Goal: Find contact information: Find contact information

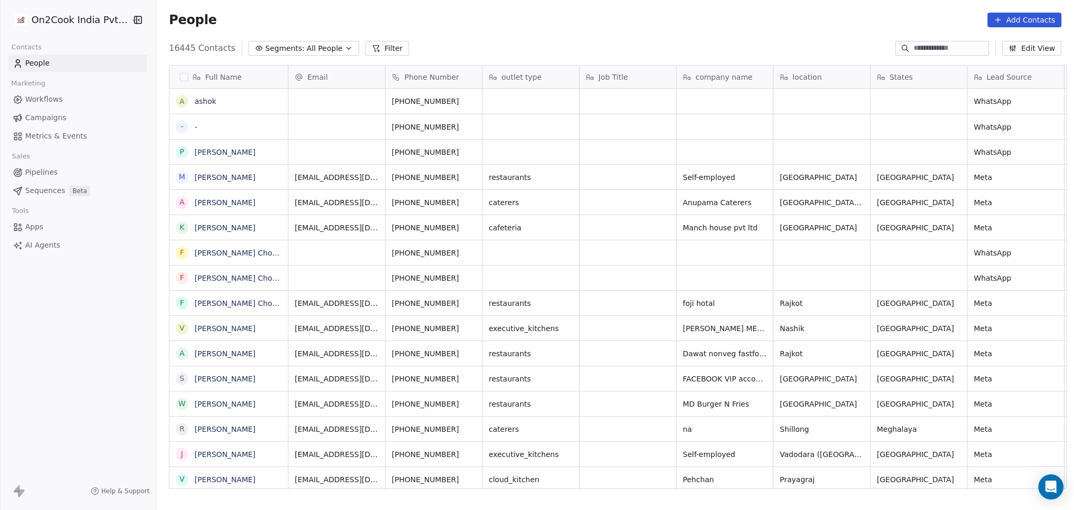
scroll to position [10, 11]
click at [375, 34] on div "People Add Contacts" at bounding box center [615, 20] width 918 height 40
click at [278, 41] on button "Segments: All People" at bounding box center [304, 48] width 111 height 15
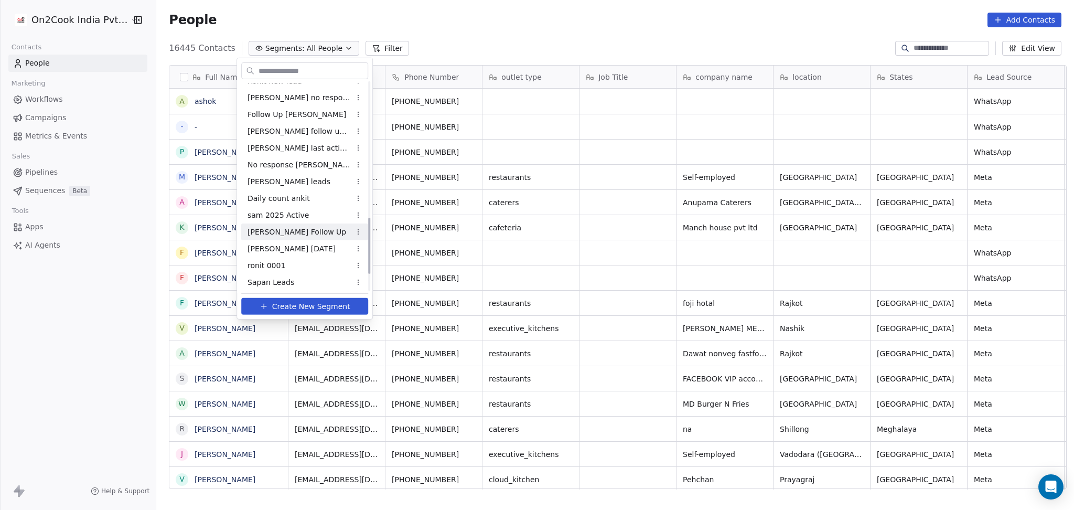
scroll to position [566, 0]
click at [291, 228] on div "ronit 0001" at bounding box center [304, 230] width 127 height 17
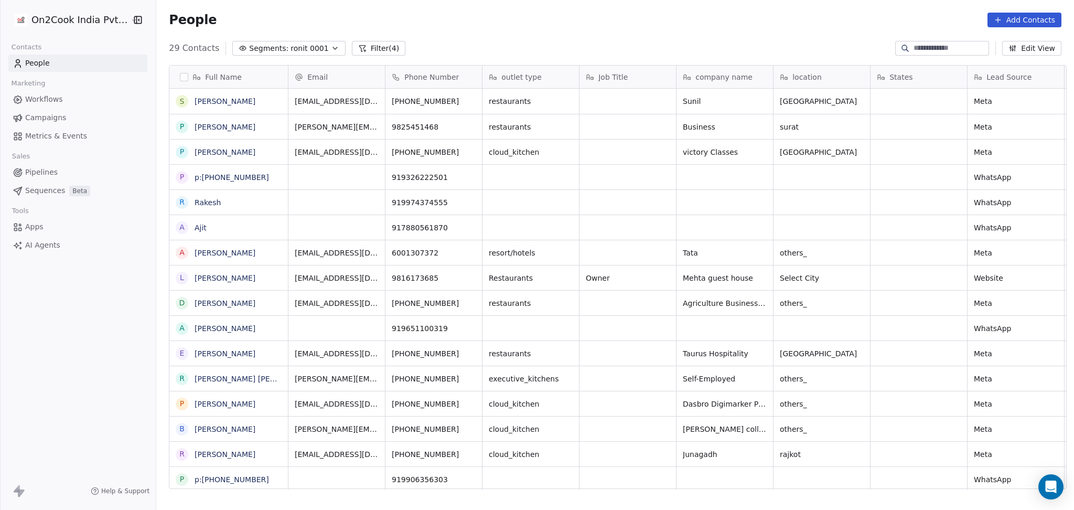
scroll to position [10, 11]
click at [362, 49] on button "Filter (4)" at bounding box center [379, 48] width 54 height 15
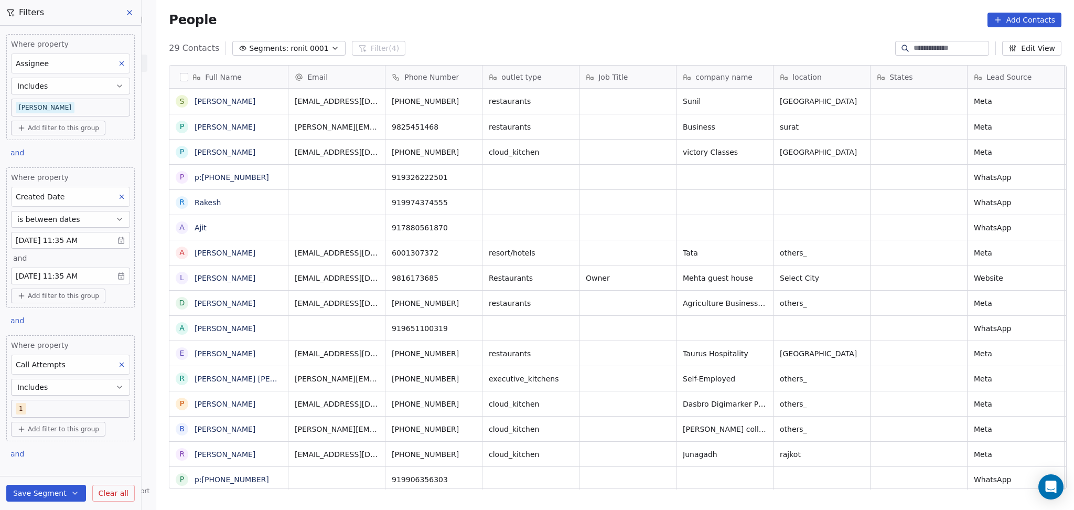
click at [55, 240] on body "On2Cook India Pvt. Ltd. Contacts People Marketing Workflows Campaigns Metrics &…" at bounding box center [537, 255] width 1074 height 510
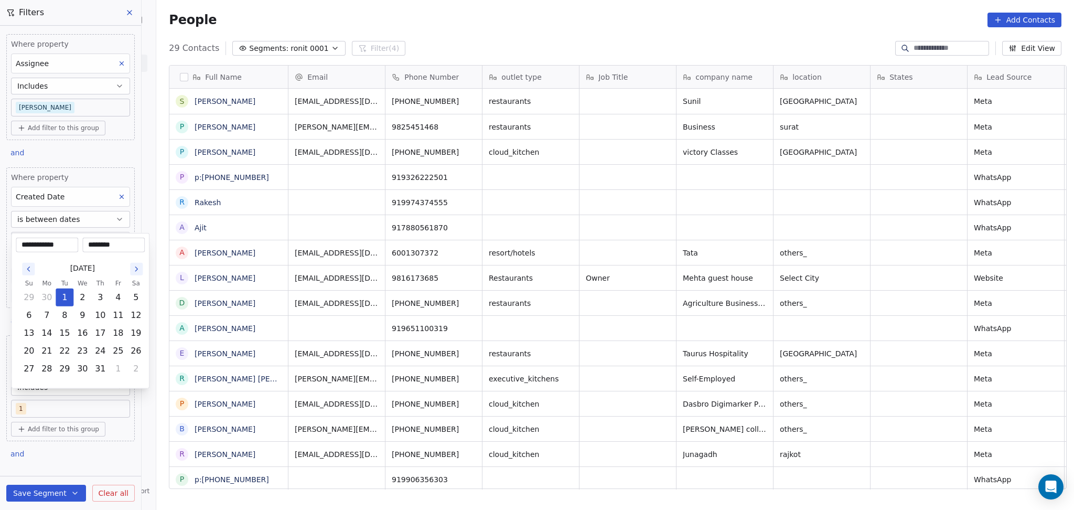
click at [27, 268] on icon "Go to the Previous Month" at bounding box center [28, 269] width 8 height 8
click at [34, 294] on button "1" at bounding box center [28, 297] width 17 height 17
type input "**********"
click at [122, 209] on html "On2Cook India Pvt. Ltd. Contacts People Marketing Workflows Campaigns Metrics &…" at bounding box center [537, 255] width 1074 height 510
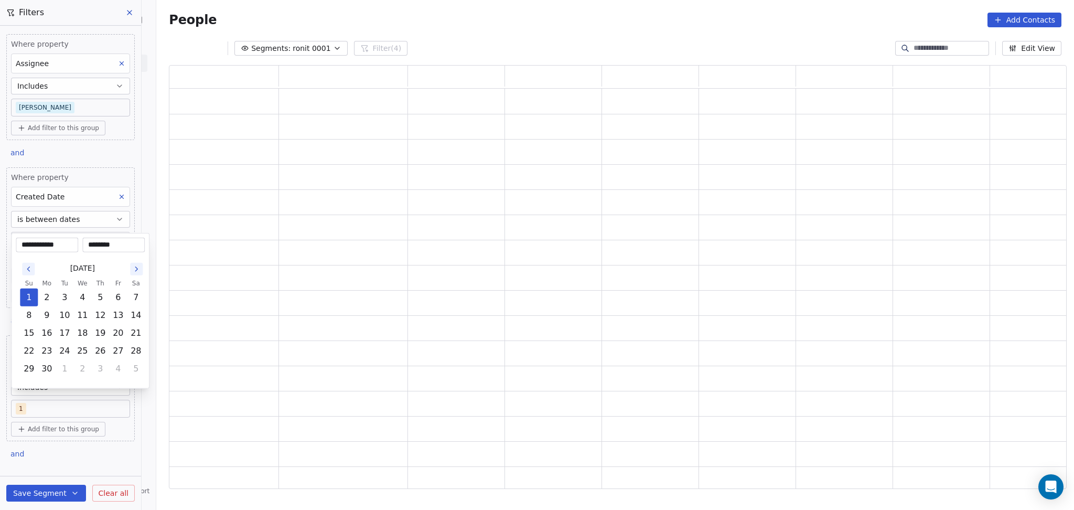
scroll to position [413, 887]
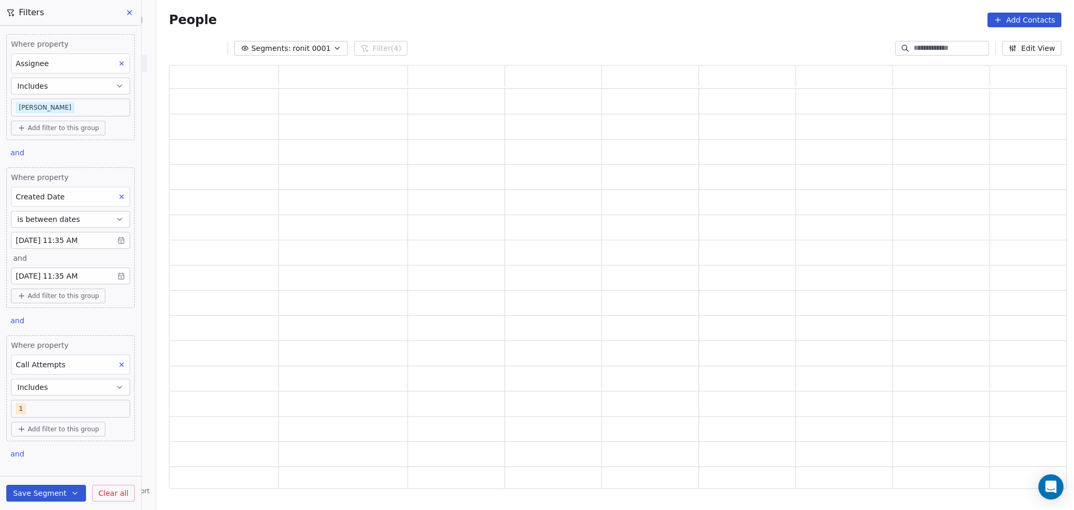
click at [86, 272] on body "On2Cook India Pvt. Ltd. Contacts People Marketing Workflows Campaigns Metrics &…" at bounding box center [537, 255] width 1074 height 510
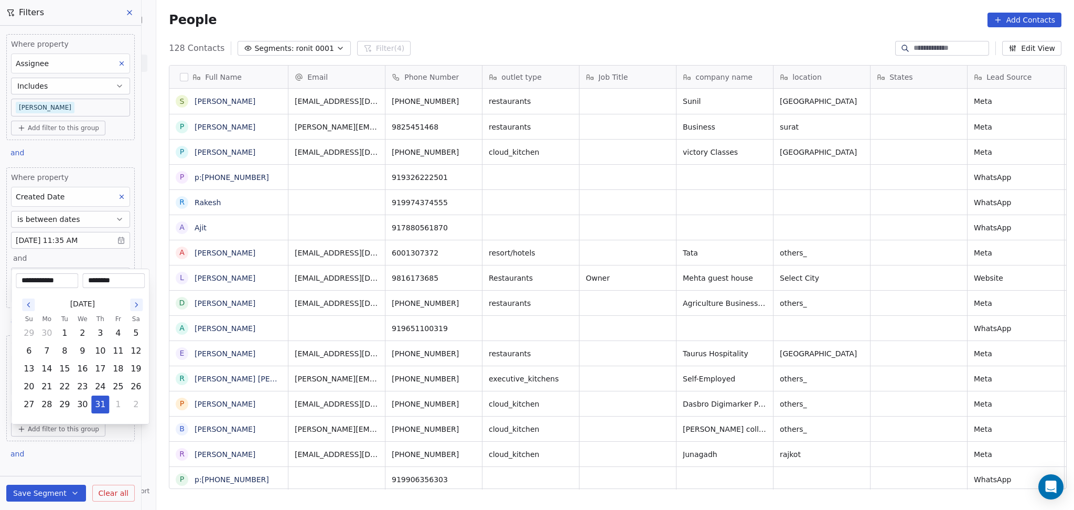
scroll to position [438, 912]
click at [26, 303] on icon "Go to the Previous Month" at bounding box center [28, 305] width 8 height 8
click at [50, 405] on button "30" at bounding box center [46, 404] width 17 height 17
type input "**********"
click at [126, 245] on html "On2Cook India Pvt. Ltd. Contacts People Marketing Workflows Campaigns Metrics &…" at bounding box center [537, 255] width 1074 height 510
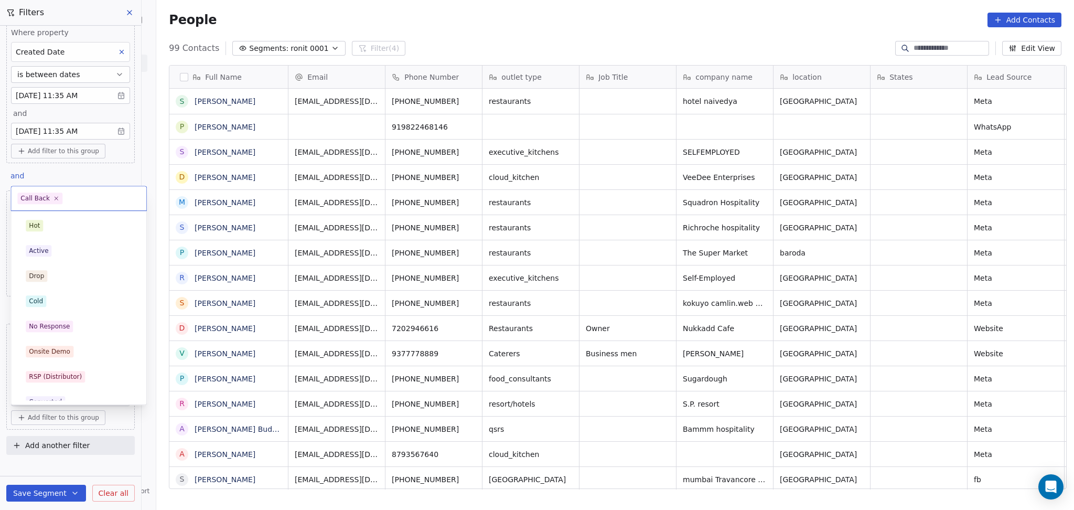
scroll to position [62, 0]
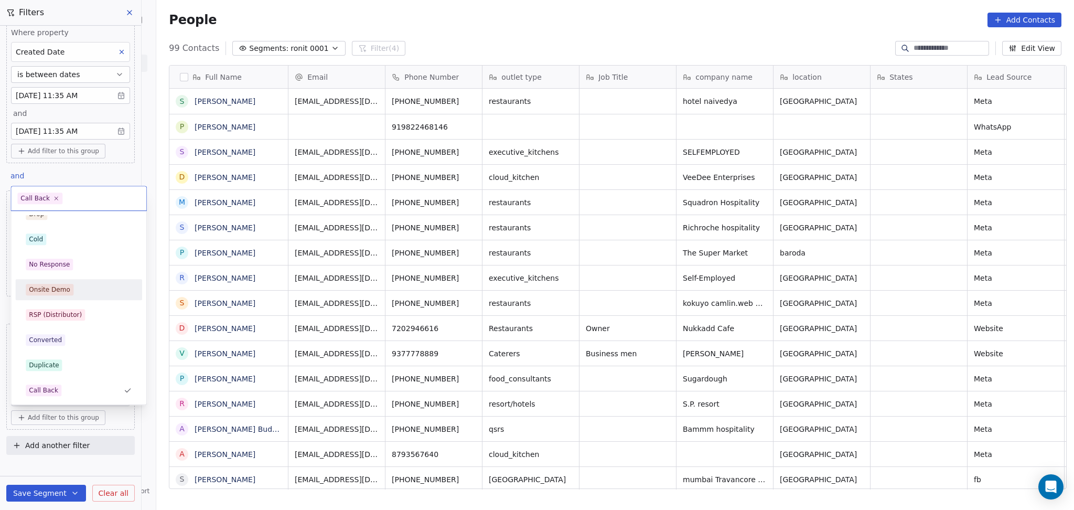
click at [53, 278] on div "Hot Active Drop Cold No Response Onsite Demo RSP (Distributor) Converted Duplic…" at bounding box center [78, 390] width 127 height 474
click at [60, 267] on div "No Response" at bounding box center [49, 264] width 41 height 9
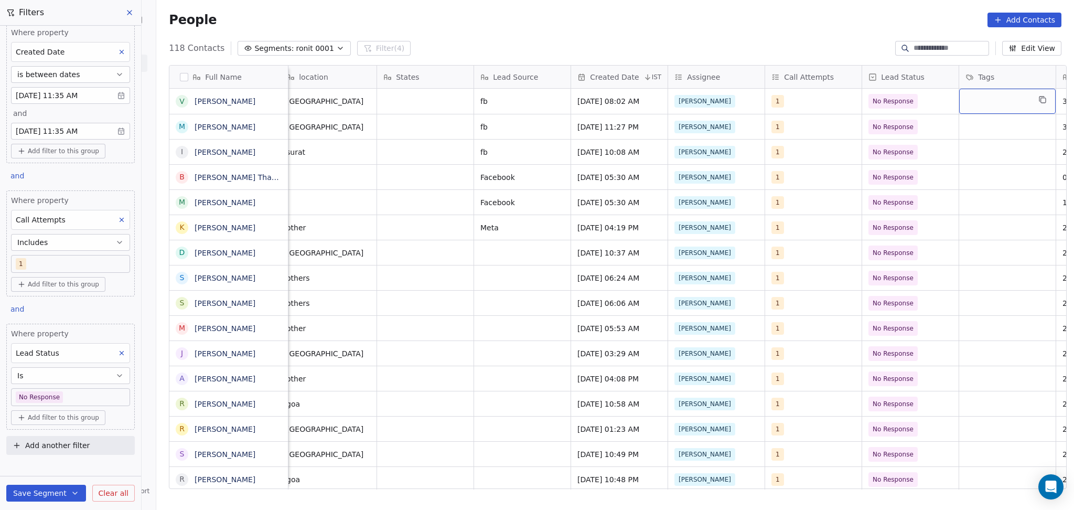
scroll to position [0, 591]
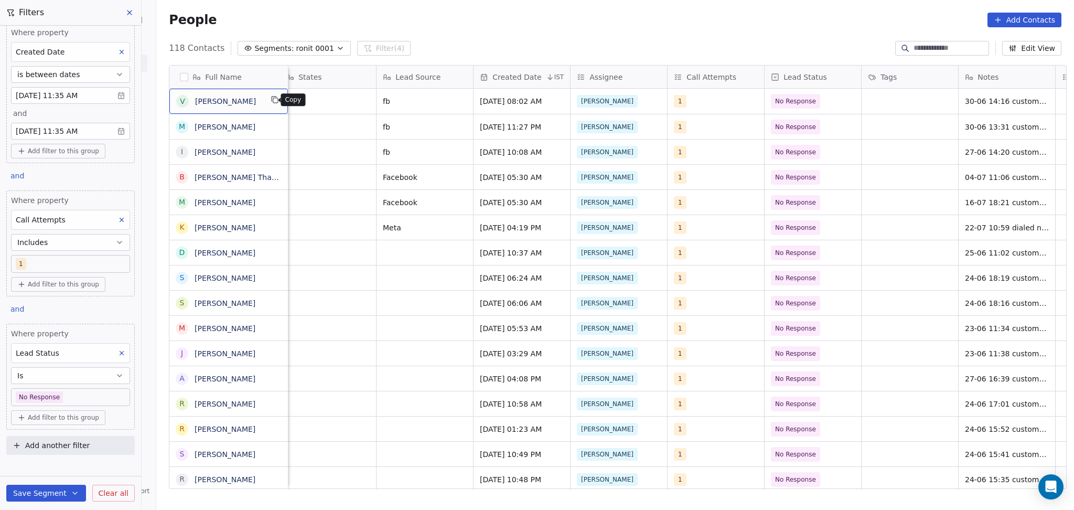
click at [271, 102] on icon "grid" at bounding box center [275, 99] width 8 height 8
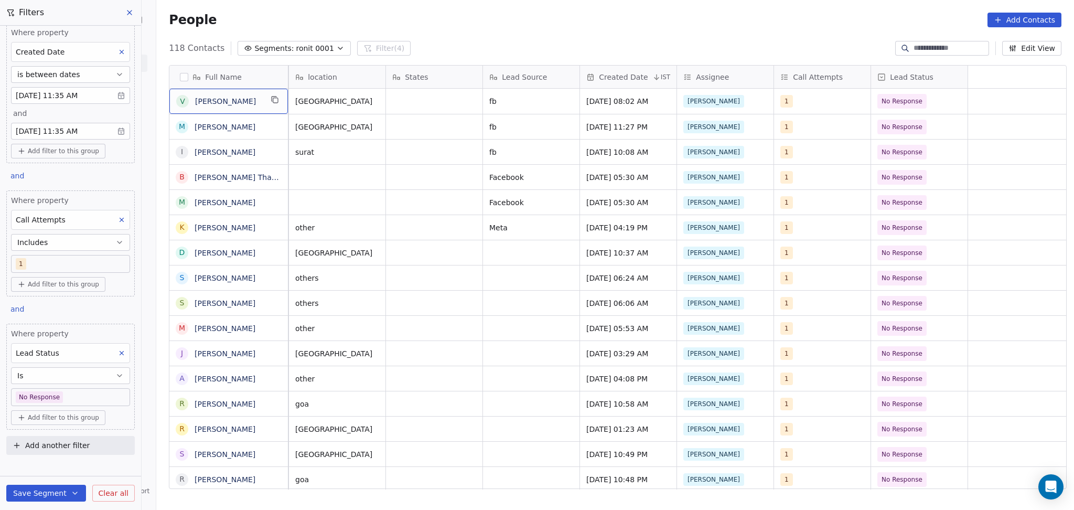
scroll to position [0, 0]
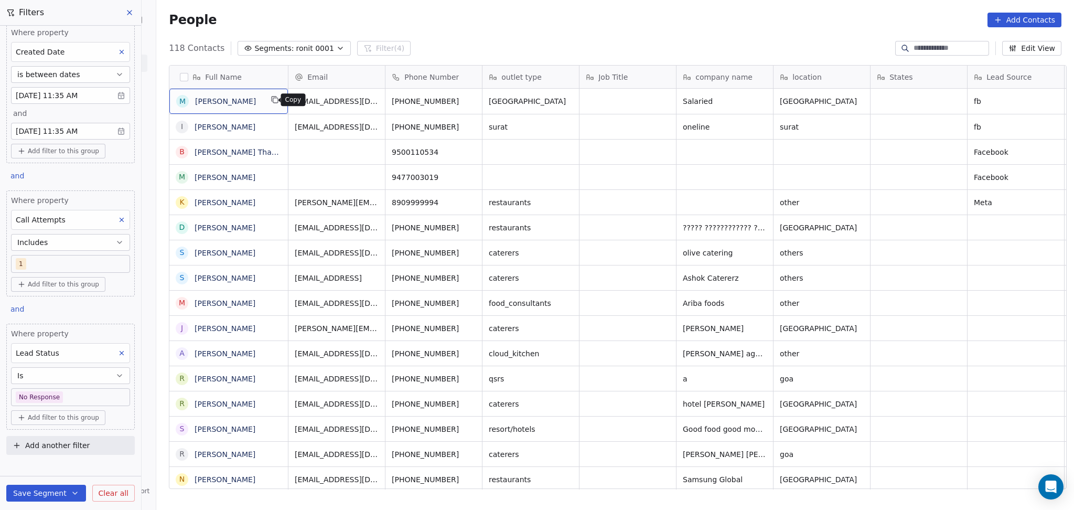
click at [271, 100] on icon "grid" at bounding box center [275, 99] width 8 height 8
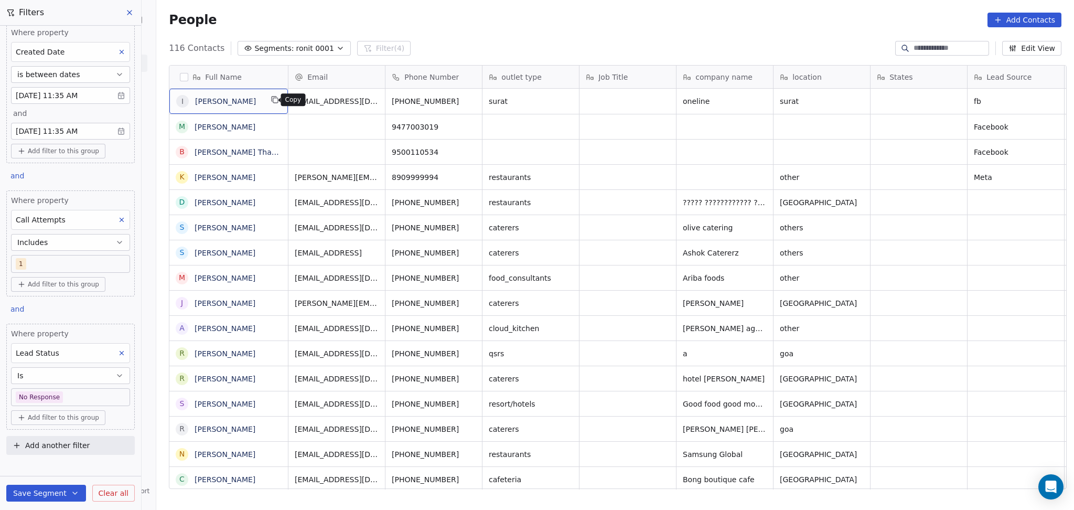
click at [271, 100] on icon "grid" at bounding box center [275, 99] width 8 height 8
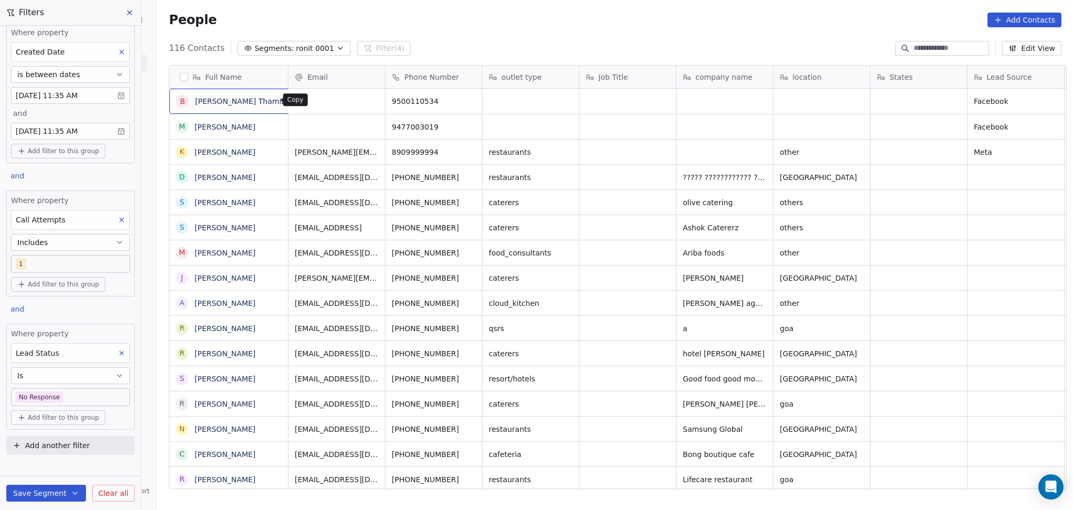
click at [298, 103] on icon "grid" at bounding box center [302, 99] width 8 height 8
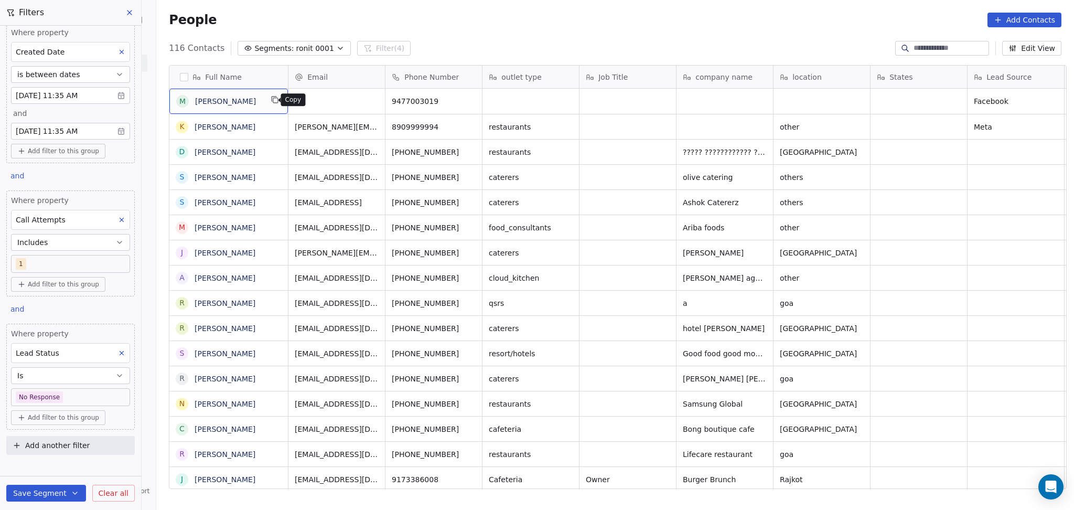
click at [271, 99] on icon "grid" at bounding box center [275, 99] width 8 height 8
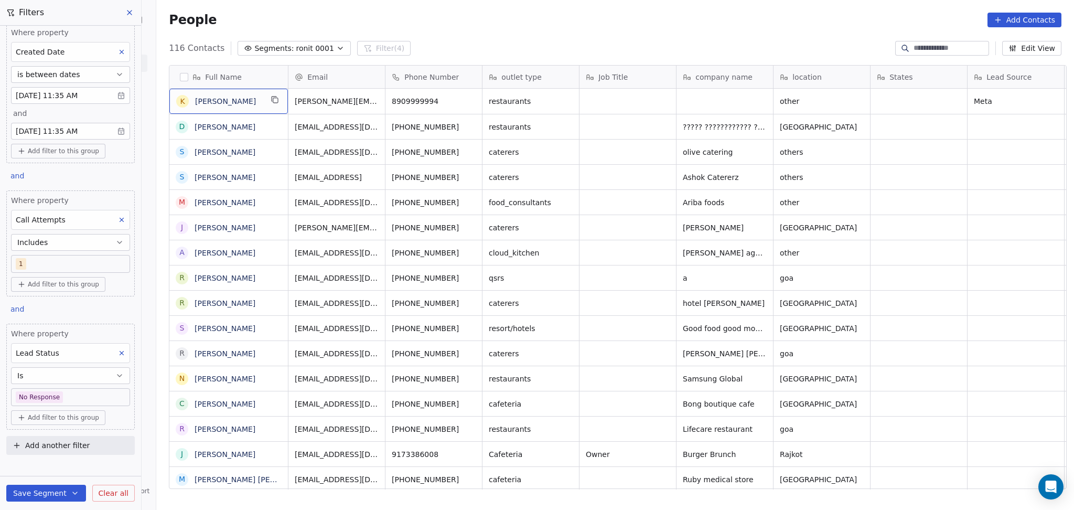
drag, startPoint x: 262, startPoint y: 97, endPoint x: 269, endPoint y: 95, distance: 6.4
click at [269, 95] on div "K [PERSON_NAME]" at bounding box center [228, 101] width 119 height 25
click at [271, 95] on icon "grid" at bounding box center [275, 99] width 8 height 8
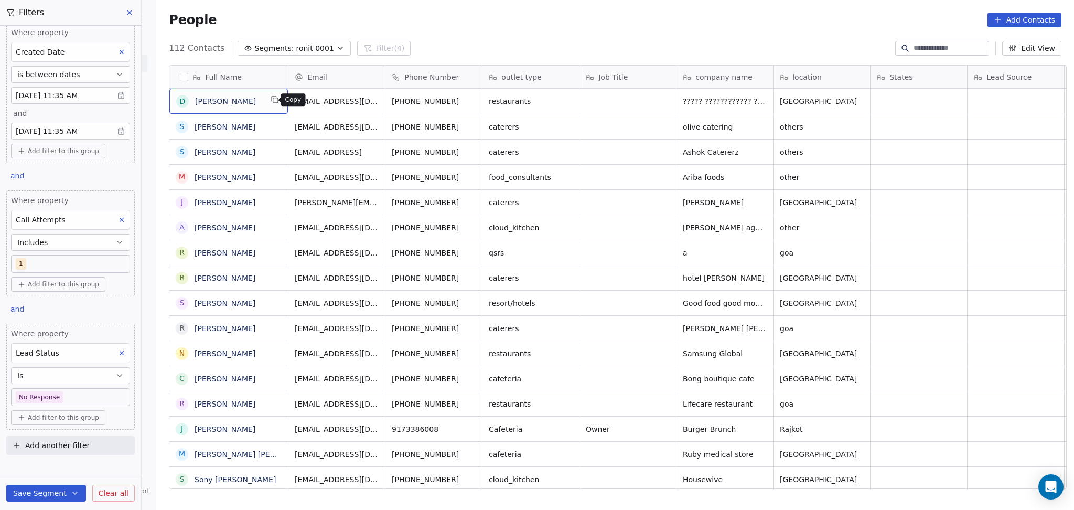
click at [272, 99] on icon "grid" at bounding box center [275, 99] width 8 height 8
click at [271, 101] on icon "grid" at bounding box center [275, 99] width 8 height 8
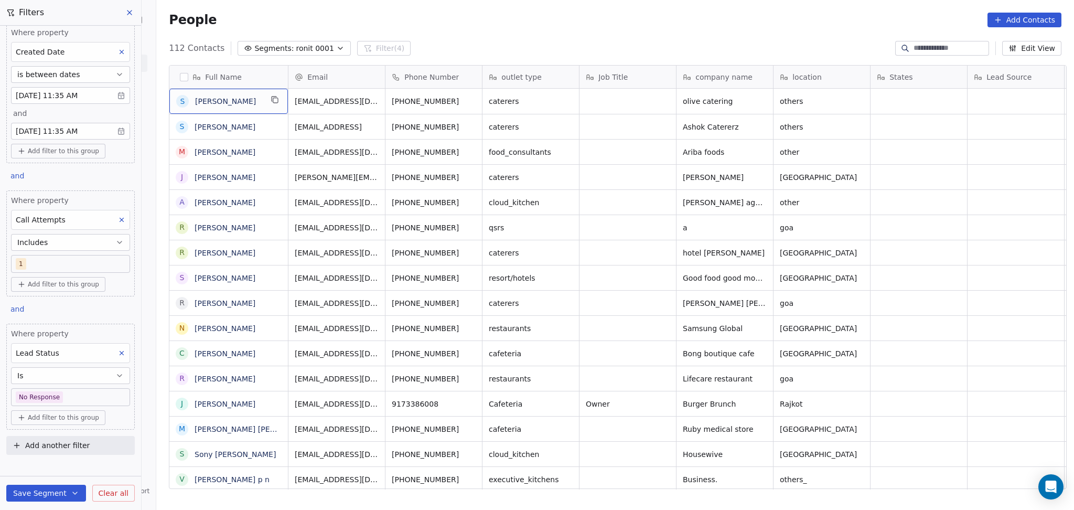
click at [269, 102] on button "grid" at bounding box center [275, 99] width 13 height 13
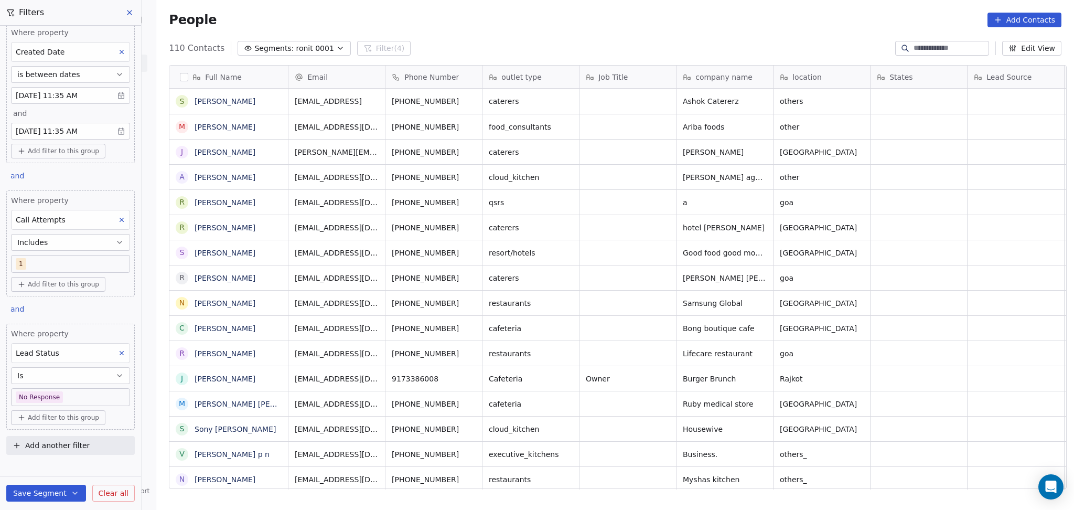
click at [648, 87] on div "Job Title" at bounding box center [628, 77] width 97 height 23
click at [606, 147] on html "On2Cook India Pvt. Ltd. Contacts People Marketing Workflows Campaigns Metrics &…" at bounding box center [537, 255] width 1074 height 510
click at [265, 95] on div "S [PERSON_NAME]" at bounding box center [228, 101] width 119 height 25
click at [269, 100] on button "grid" at bounding box center [275, 99] width 13 height 13
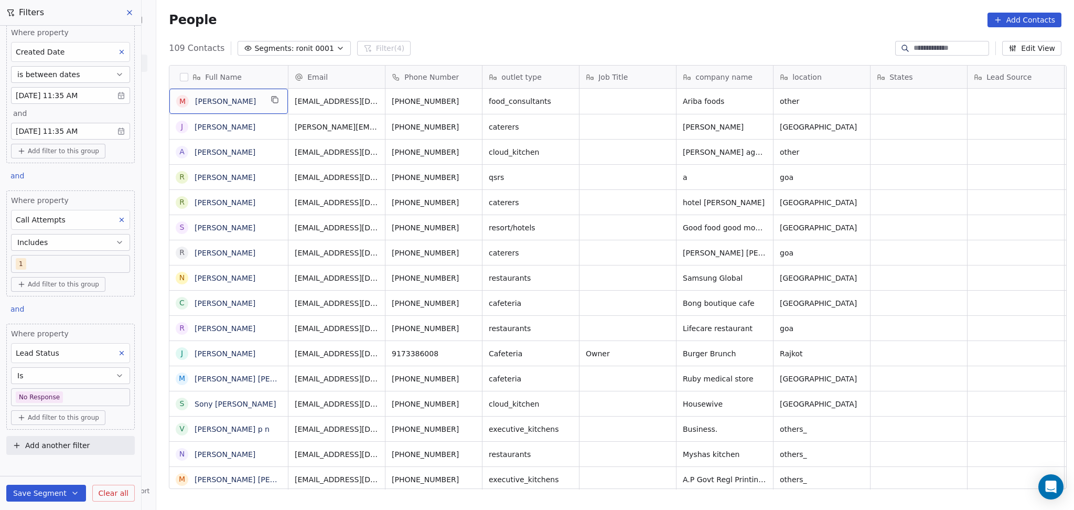
click at [278, 96] on div "M [PERSON_NAME]" at bounding box center [228, 101] width 119 height 25
click at [271, 102] on icon "grid" at bounding box center [275, 99] width 8 height 8
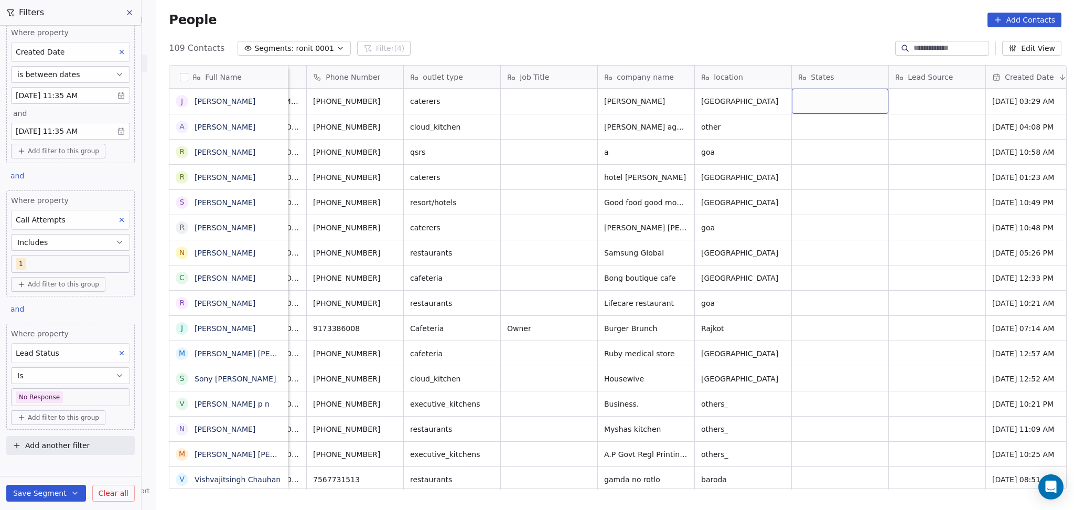
scroll to position [0, 81]
click at [271, 102] on icon "grid" at bounding box center [275, 99] width 8 height 8
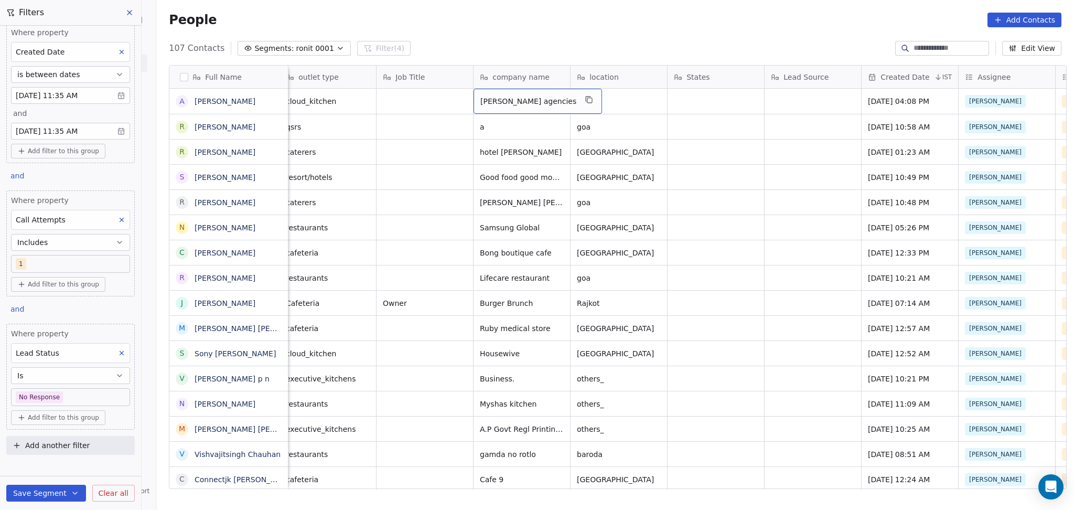
scroll to position [0, 0]
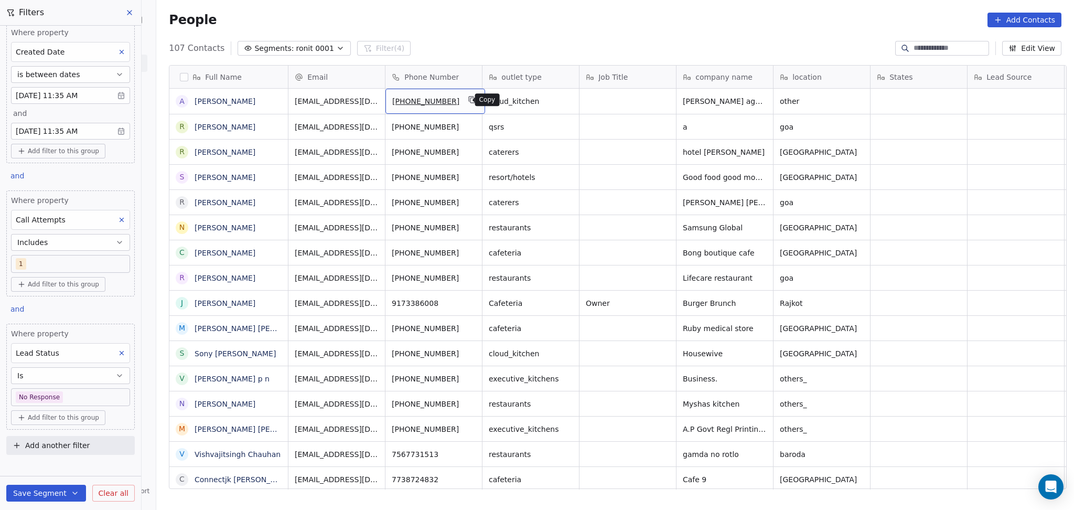
click at [468, 103] on icon "grid" at bounding box center [472, 99] width 8 height 8
click at [468, 100] on icon "grid" at bounding box center [472, 99] width 8 height 8
click at [273, 98] on icon "grid" at bounding box center [275, 100] width 5 height 5
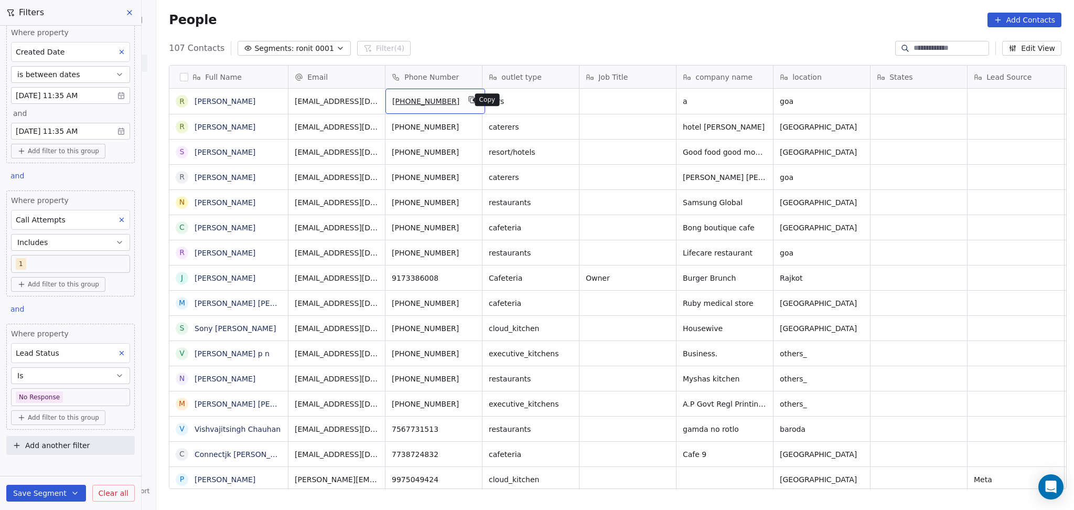
click at [471, 103] on icon "grid" at bounding box center [473, 100] width 5 height 5
click at [271, 100] on icon "grid" at bounding box center [275, 99] width 8 height 8
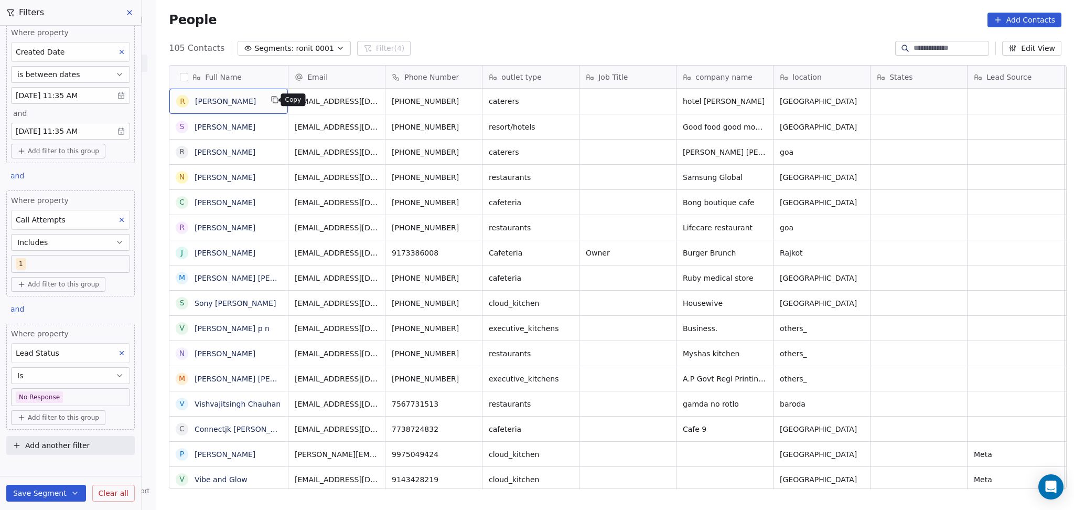
click at [271, 97] on icon "grid" at bounding box center [275, 99] width 8 height 8
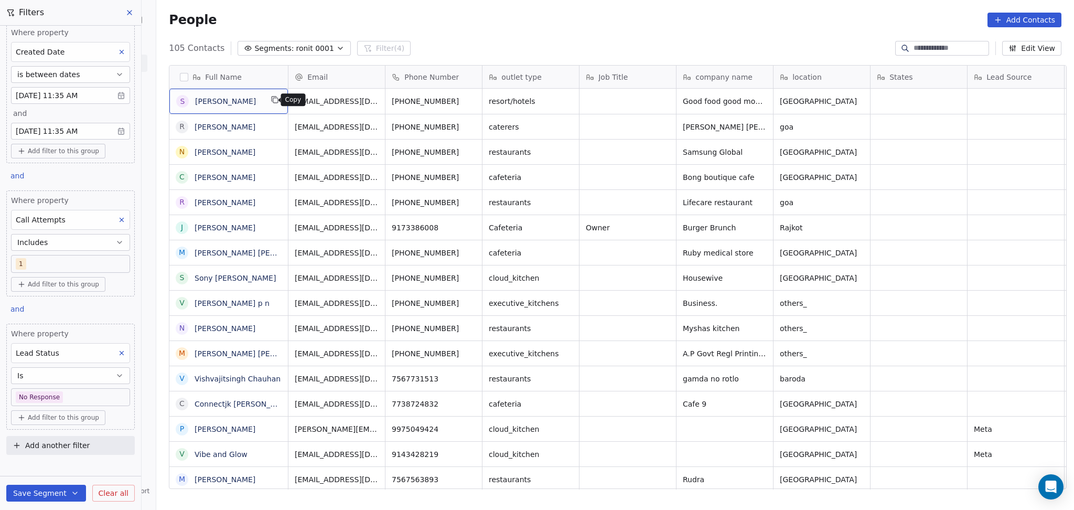
click at [271, 99] on icon "grid" at bounding box center [275, 99] width 8 height 8
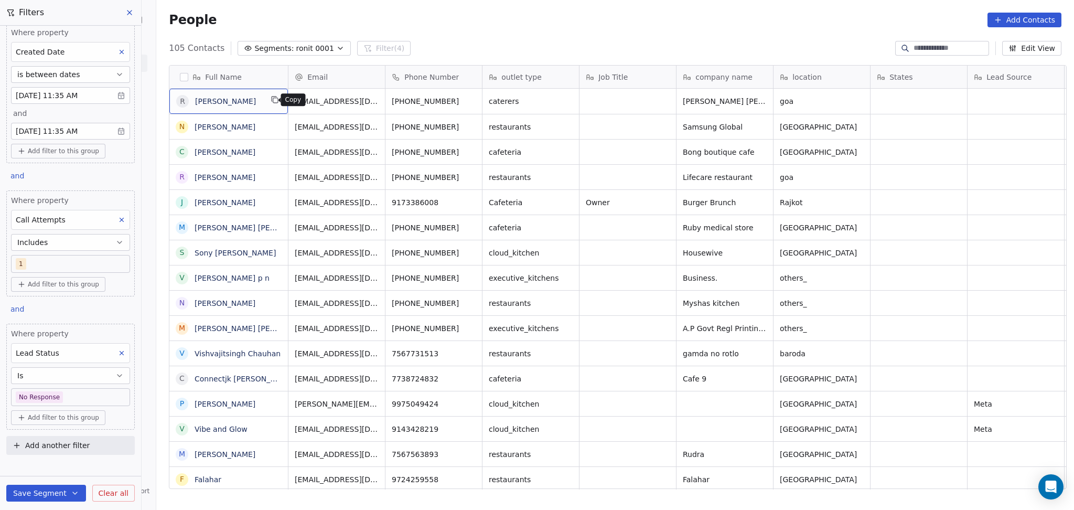
click at [273, 103] on icon "grid" at bounding box center [275, 100] width 5 height 5
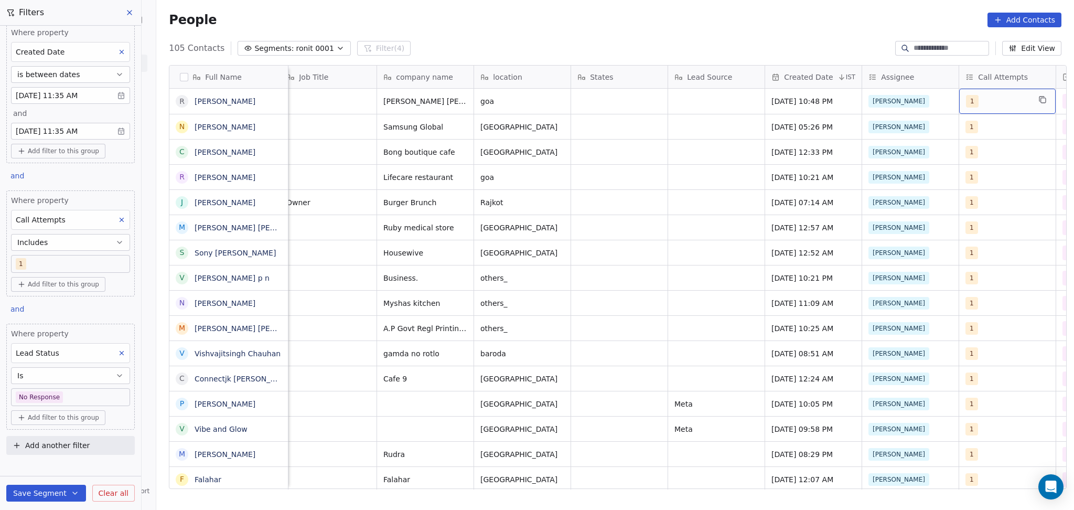
scroll to position [0, 397]
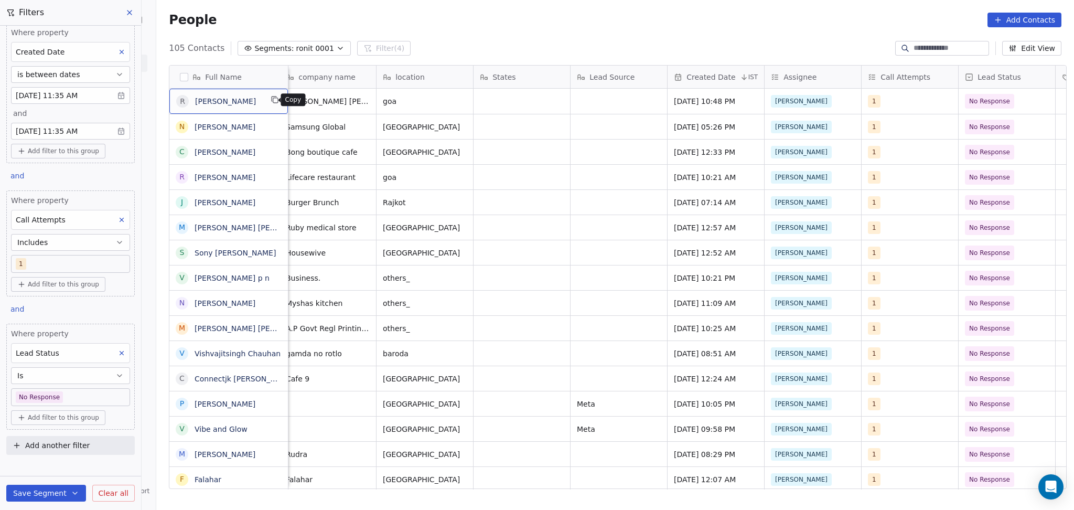
click at [271, 102] on icon "grid" at bounding box center [275, 99] width 8 height 8
